Goal: Task Accomplishment & Management: Manage account settings

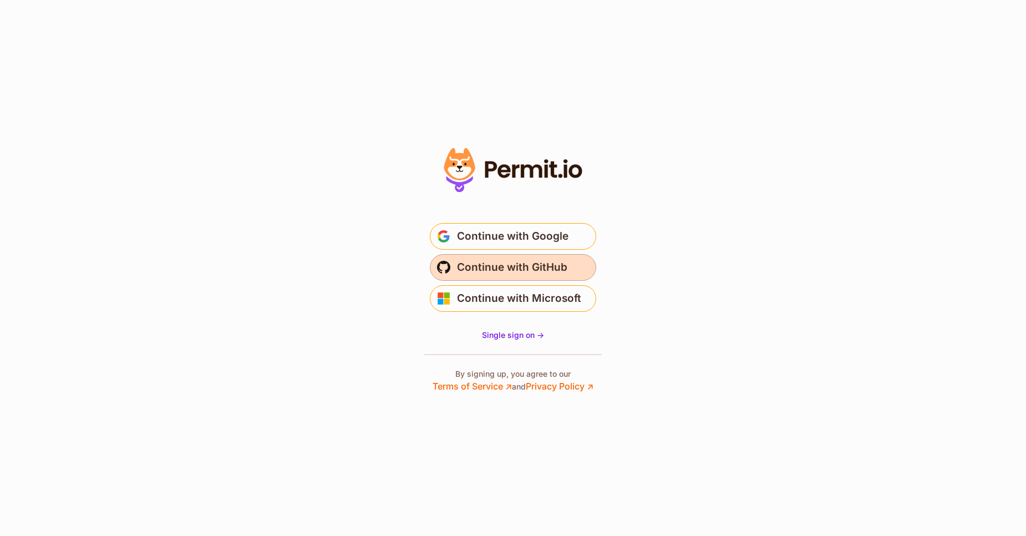
click at [512, 271] on span "Continue with GitHub" at bounding box center [512, 267] width 110 height 18
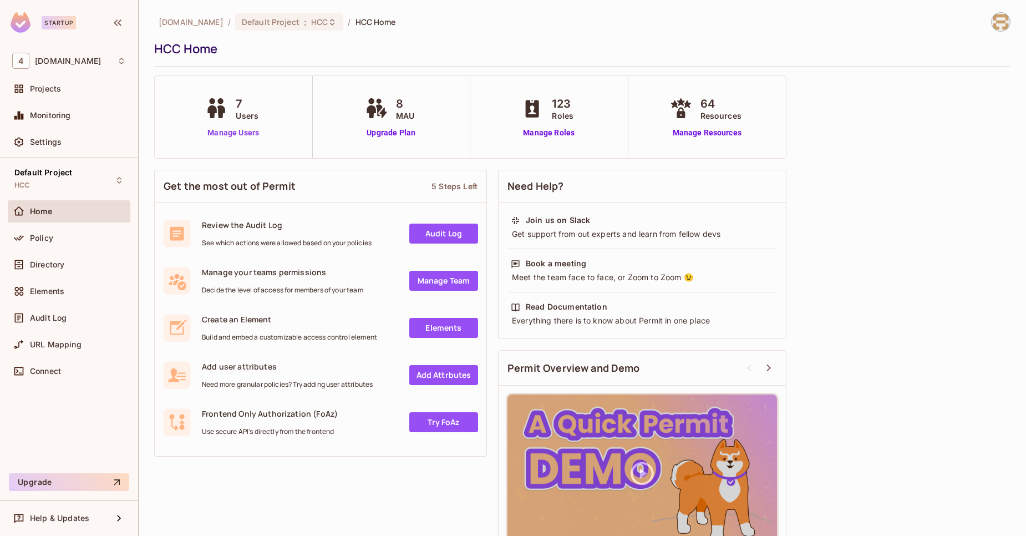
click at [222, 135] on link "Manage Users" at bounding box center [233, 133] width 62 height 12
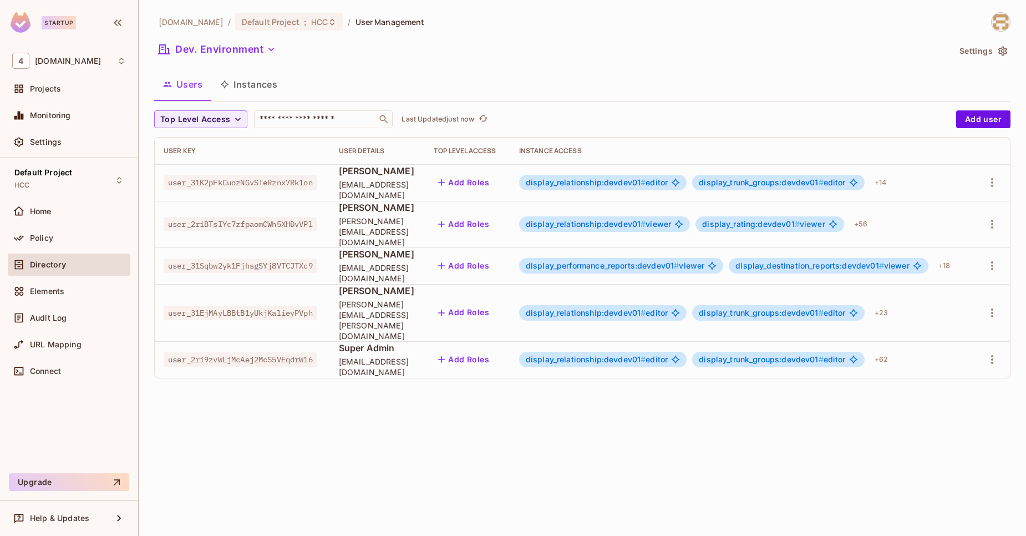
click at [368, 342] on span "Super Admin" at bounding box center [378, 348] width 78 height 12
